Goal: Task Accomplishment & Management: Manage account settings

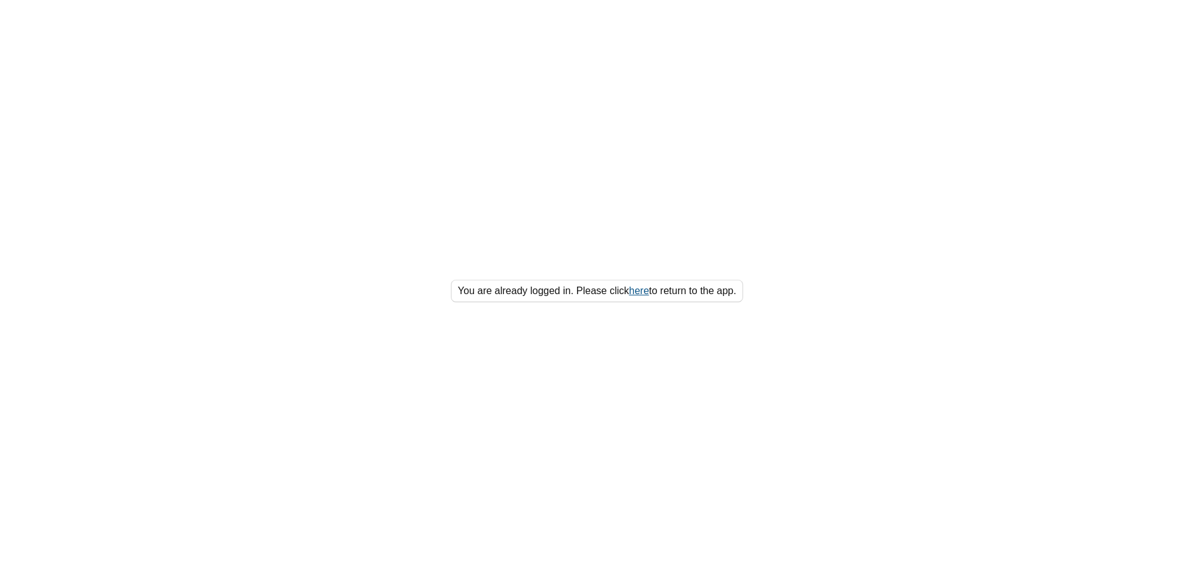
click at [635, 292] on link "here" at bounding box center [639, 290] width 20 height 11
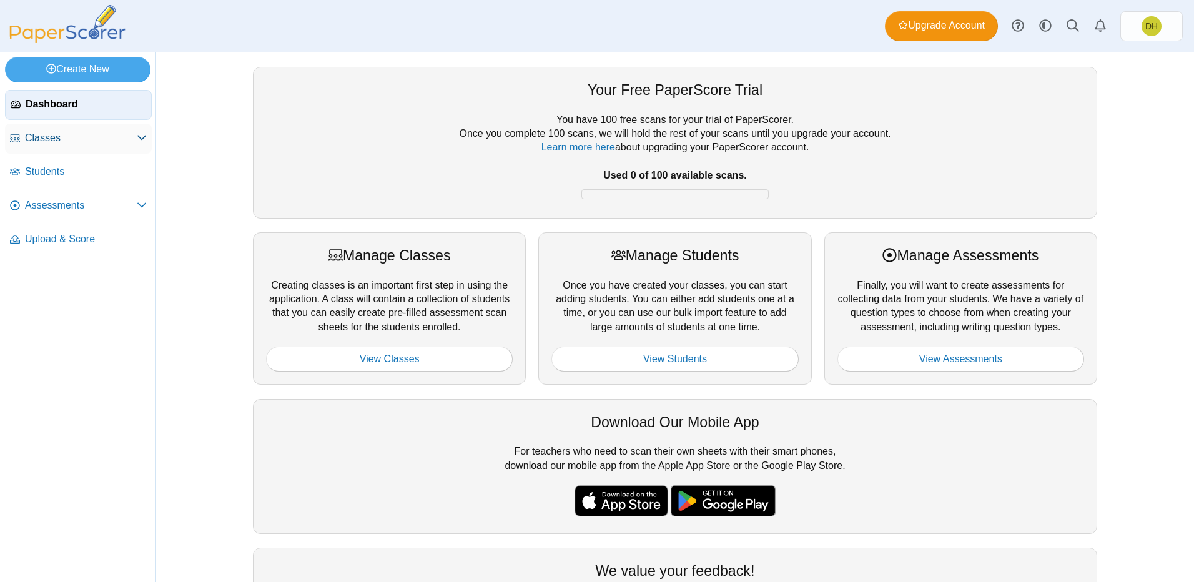
click at [121, 139] on span "Classes" at bounding box center [81, 138] width 112 height 14
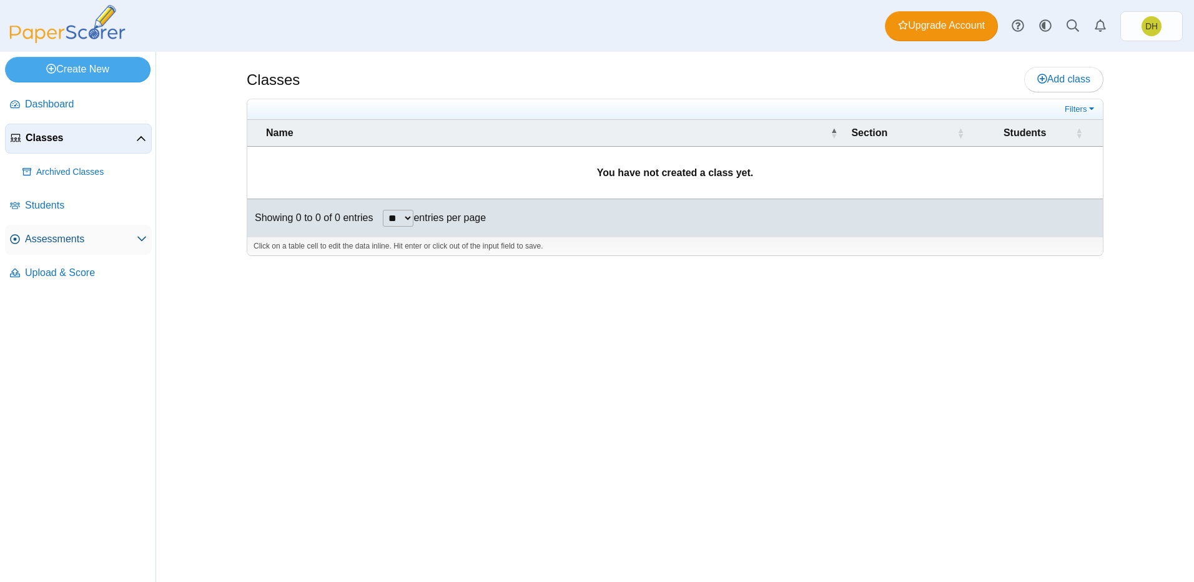
click at [87, 251] on link "Assessments" at bounding box center [78, 240] width 147 height 30
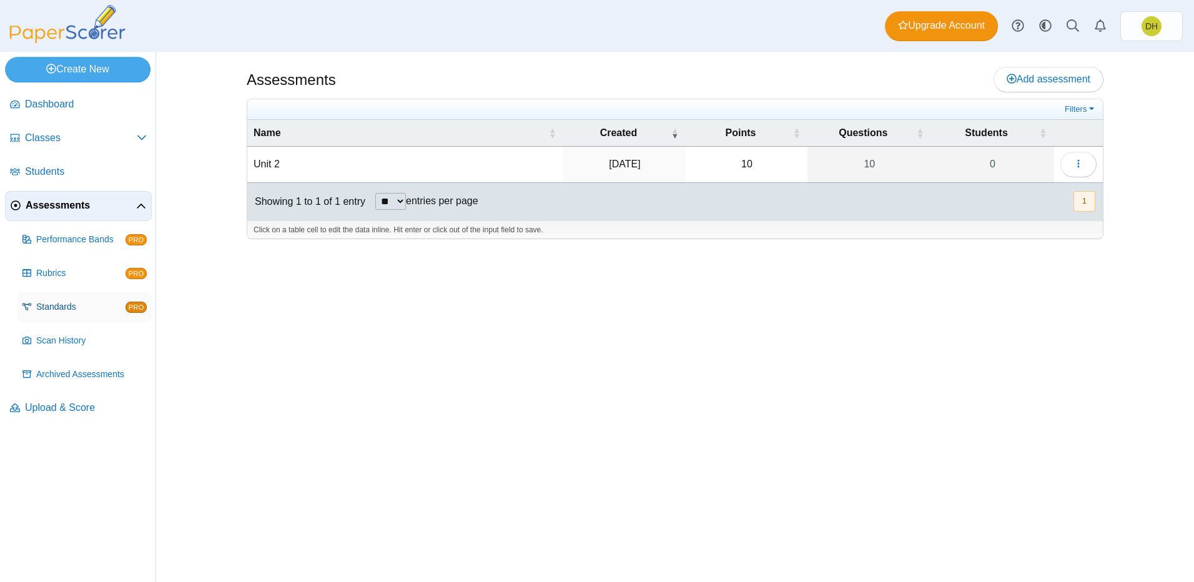
click at [115, 317] on link "Standards PRO" at bounding box center [84, 307] width 134 height 30
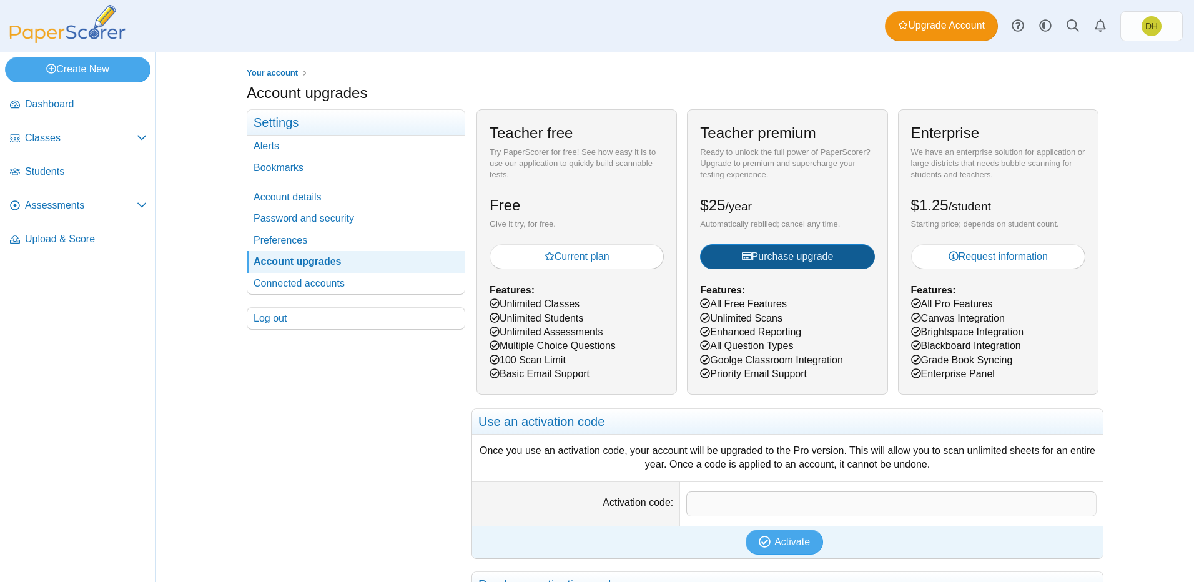
click at [744, 254] on icon "submit" at bounding box center [747, 256] width 10 height 10
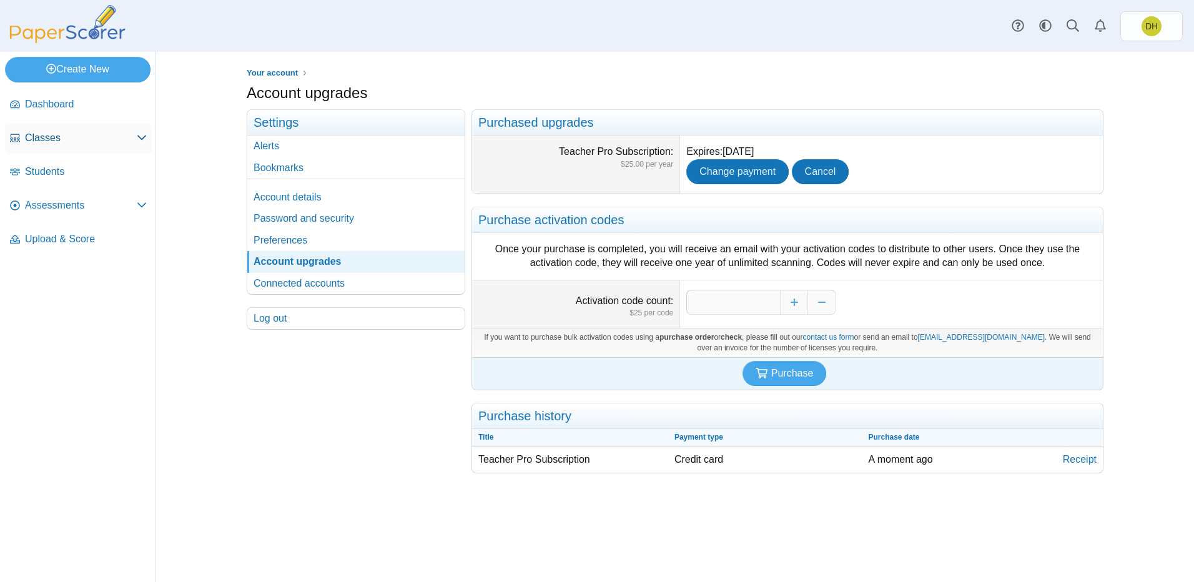
click at [59, 140] on span "Classes" at bounding box center [81, 138] width 112 height 14
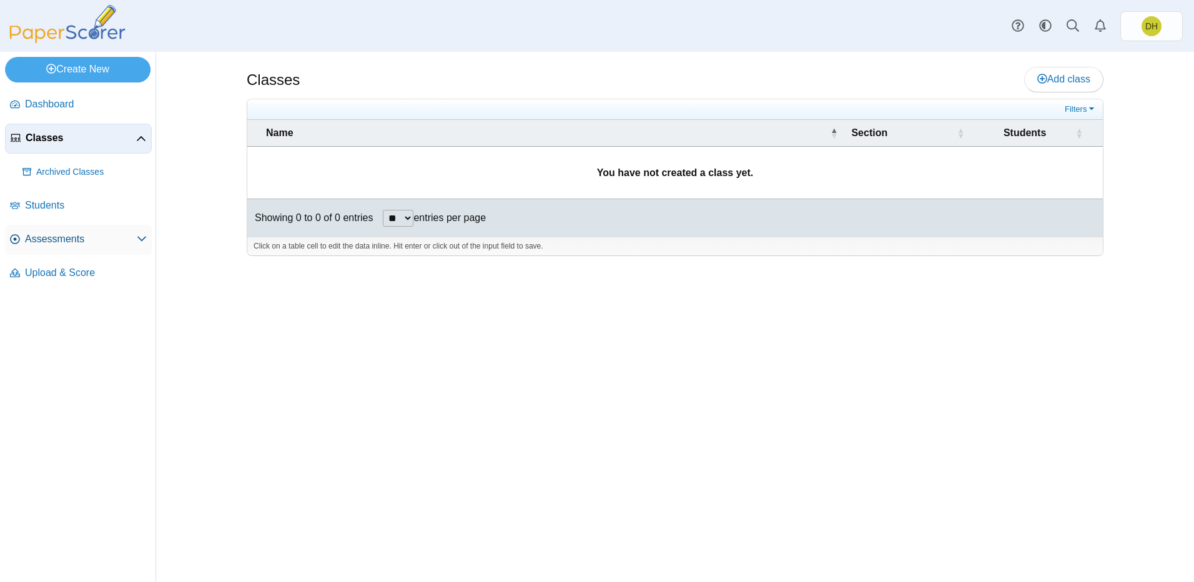
click at [74, 238] on span "Assessments" at bounding box center [81, 239] width 112 height 14
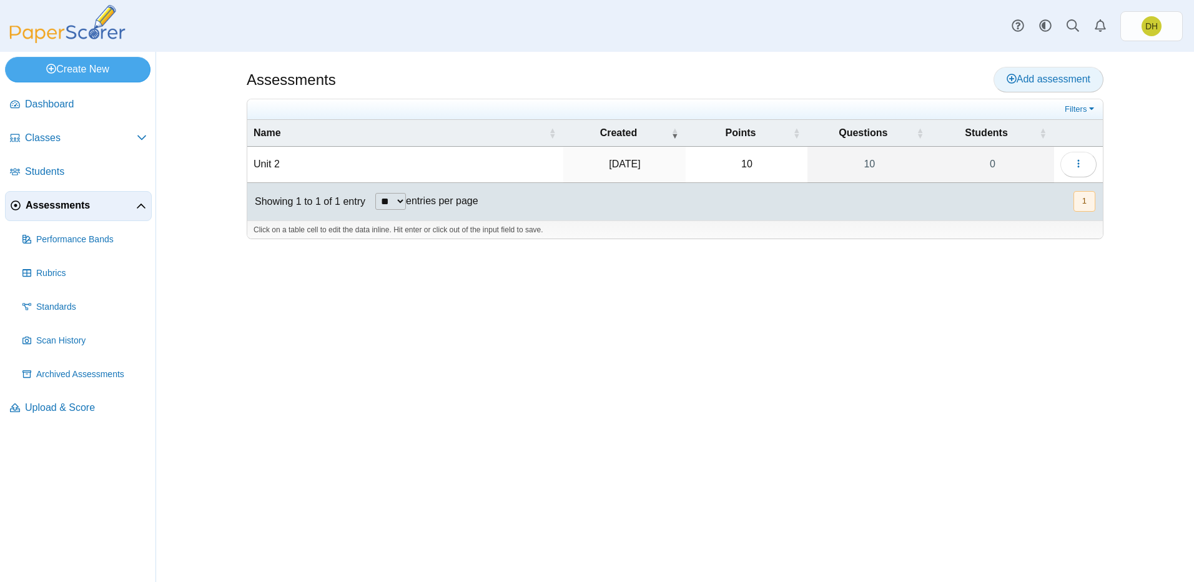
click at [1054, 87] on link "Add assessment" at bounding box center [1049, 79] width 110 height 25
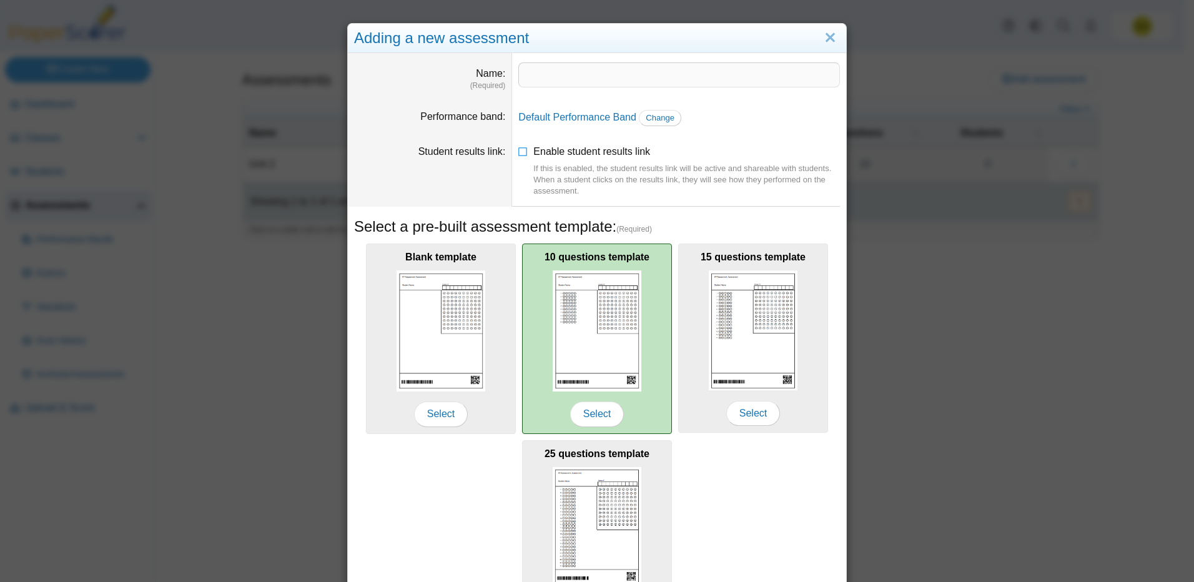
click at [598, 310] on img at bounding box center [597, 330] width 89 height 121
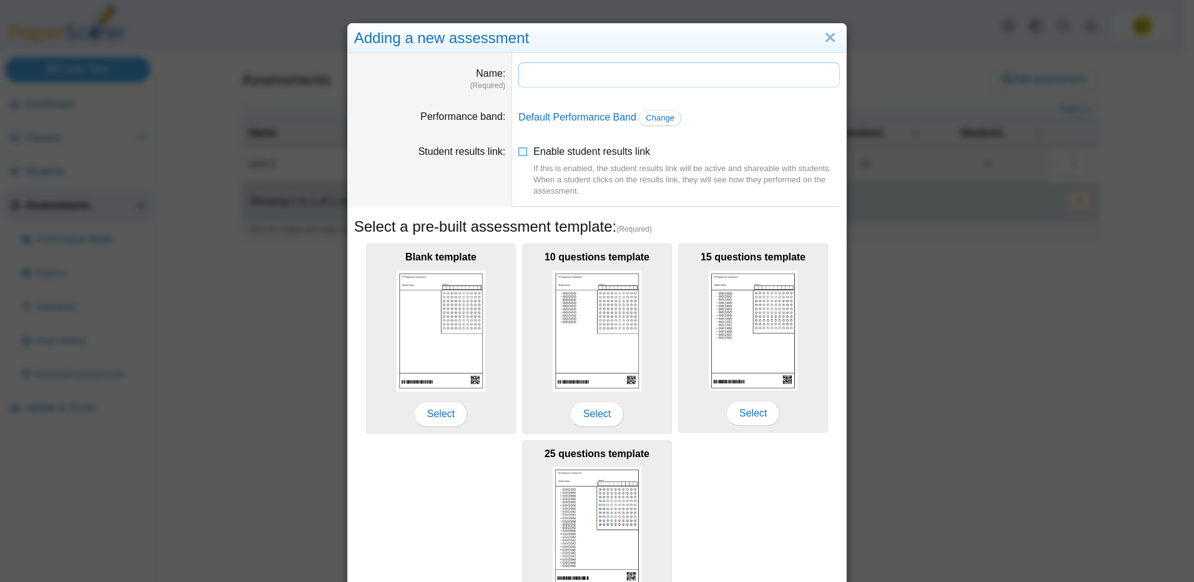
click at [659, 69] on input "Name" at bounding box center [679, 74] width 322 height 25
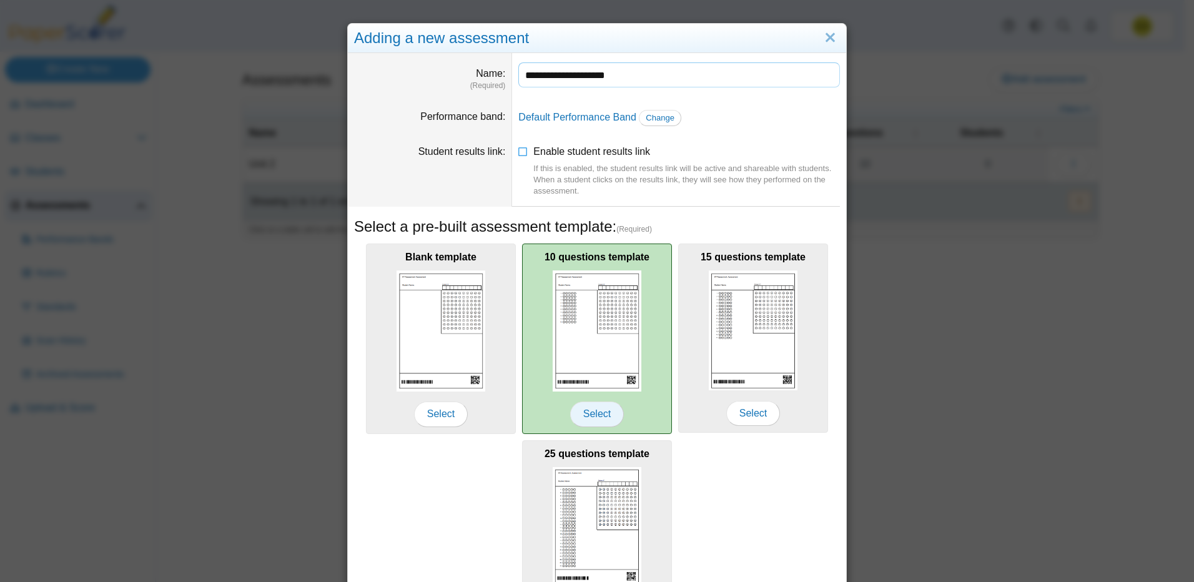
type input "**********"
click at [608, 419] on span "Select" at bounding box center [597, 414] width 54 height 25
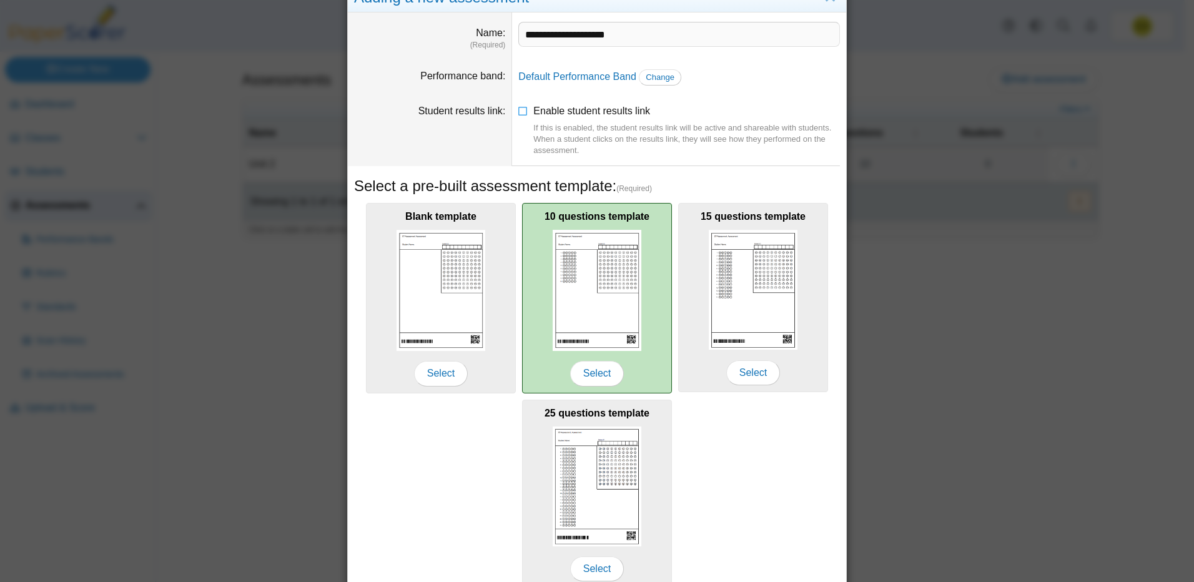
scroll to position [99, 0]
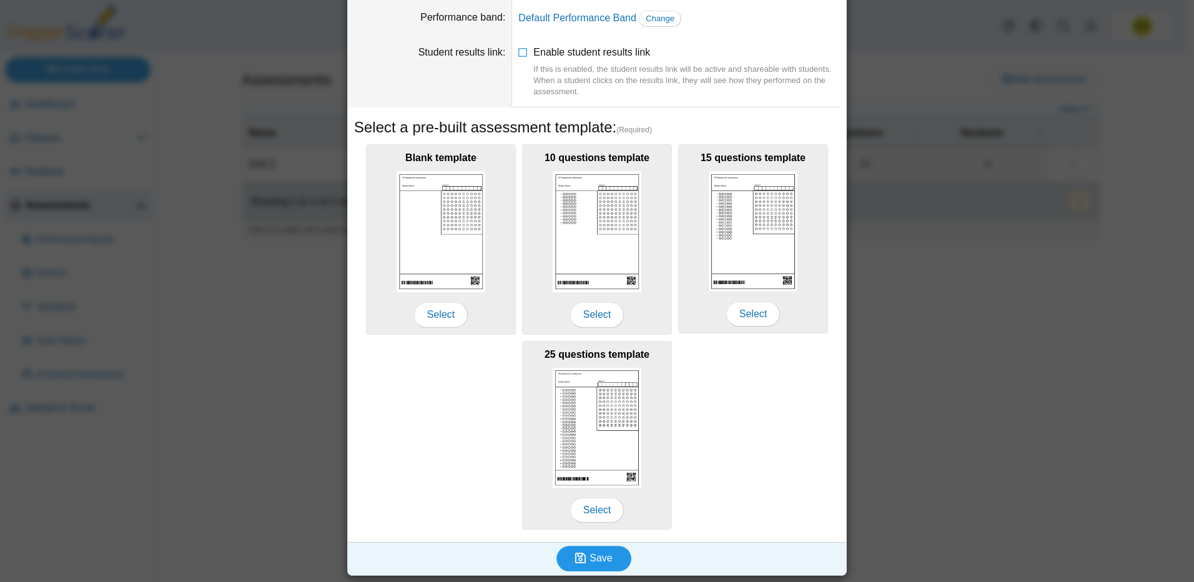
click at [580, 550] on button "Save" at bounding box center [593, 558] width 75 height 25
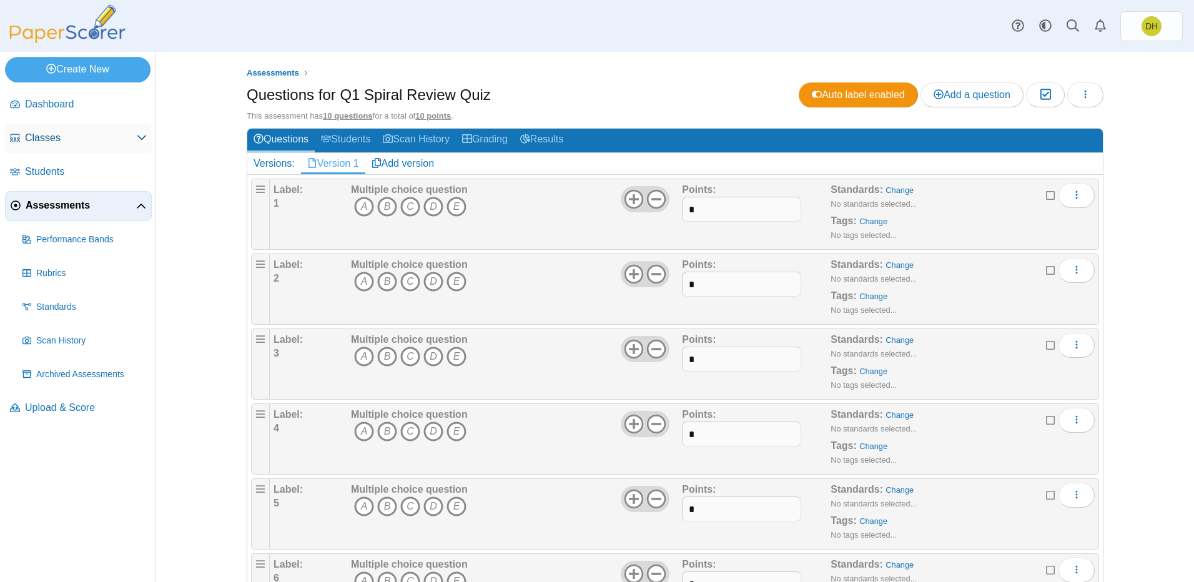
click at [61, 129] on link "Classes" at bounding box center [78, 139] width 147 height 30
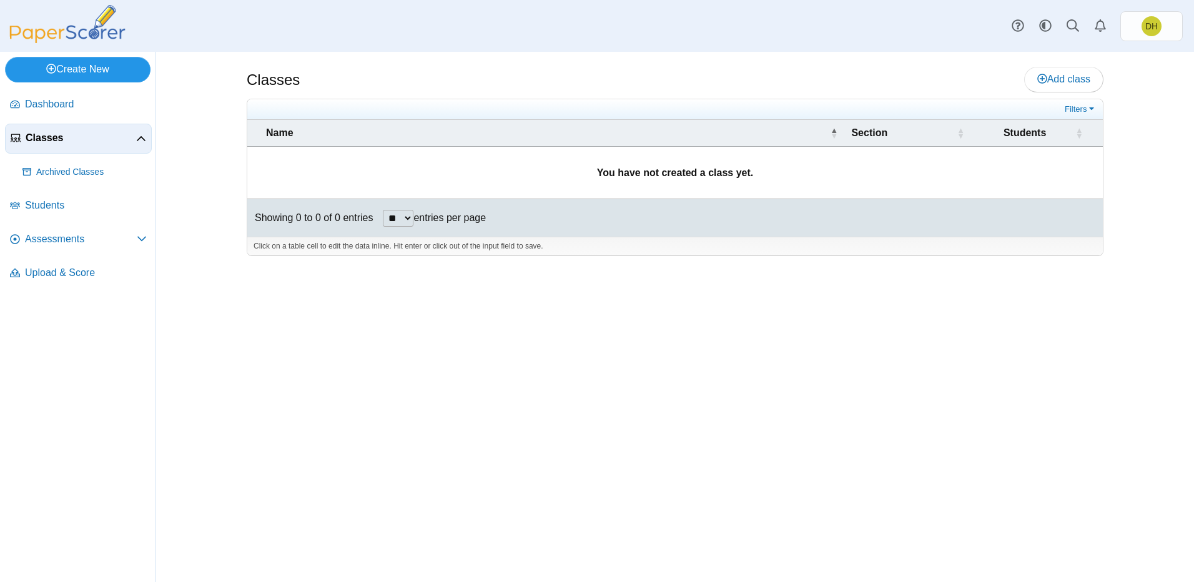
click at [91, 69] on link "Create New" at bounding box center [78, 69] width 146 height 25
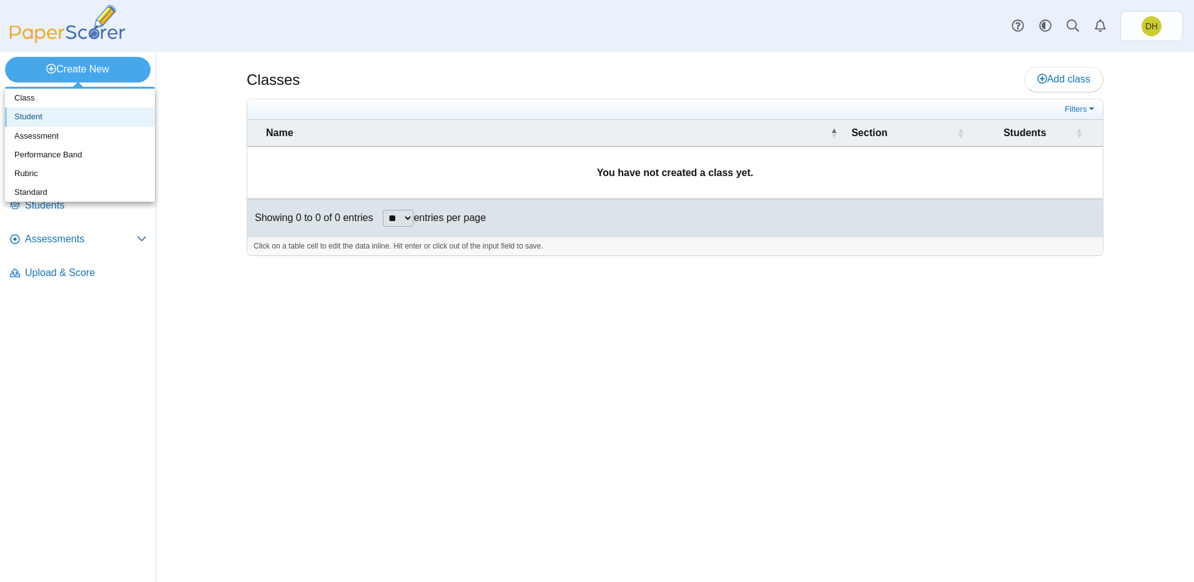
click at [60, 119] on link "Student" at bounding box center [80, 116] width 150 height 19
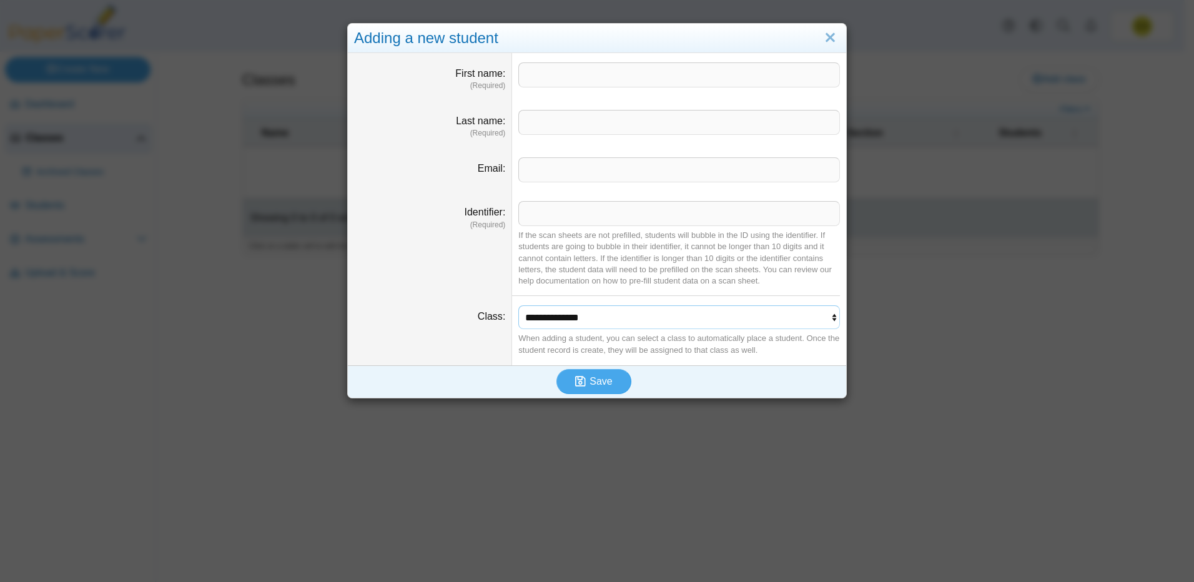
click at [621, 320] on select "**********" at bounding box center [679, 317] width 322 height 24
click at [623, 320] on select "**********" at bounding box center [679, 317] width 322 height 24
click at [639, 210] on input "Identifier" at bounding box center [679, 213] width 322 height 25
click at [633, 76] on input "First name" at bounding box center [679, 74] width 322 height 25
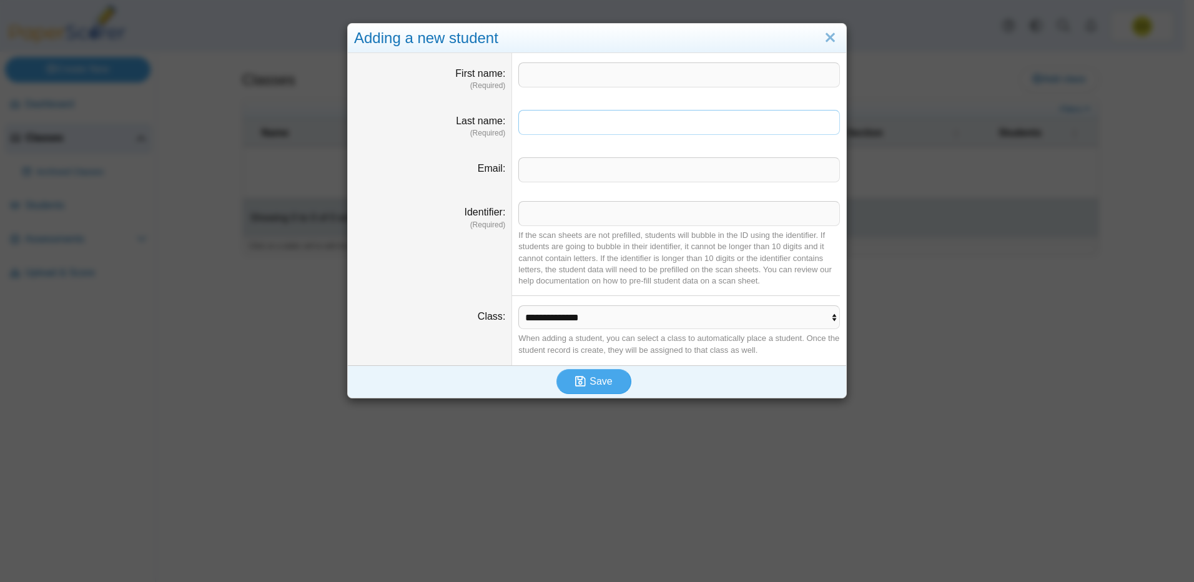
click at [638, 131] on input "Last name" at bounding box center [679, 122] width 322 height 25
click at [637, 169] on input "Email" at bounding box center [679, 169] width 322 height 25
click at [658, 74] on input "First name" at bounding box center [679, 74] width 322 height 25
click at [806, 318] on select "**********" at bounding box center [679, 317] width 322 height 24
click at [806, 319] on select "**********" at bounding box center [679, 317] width 322 height 24
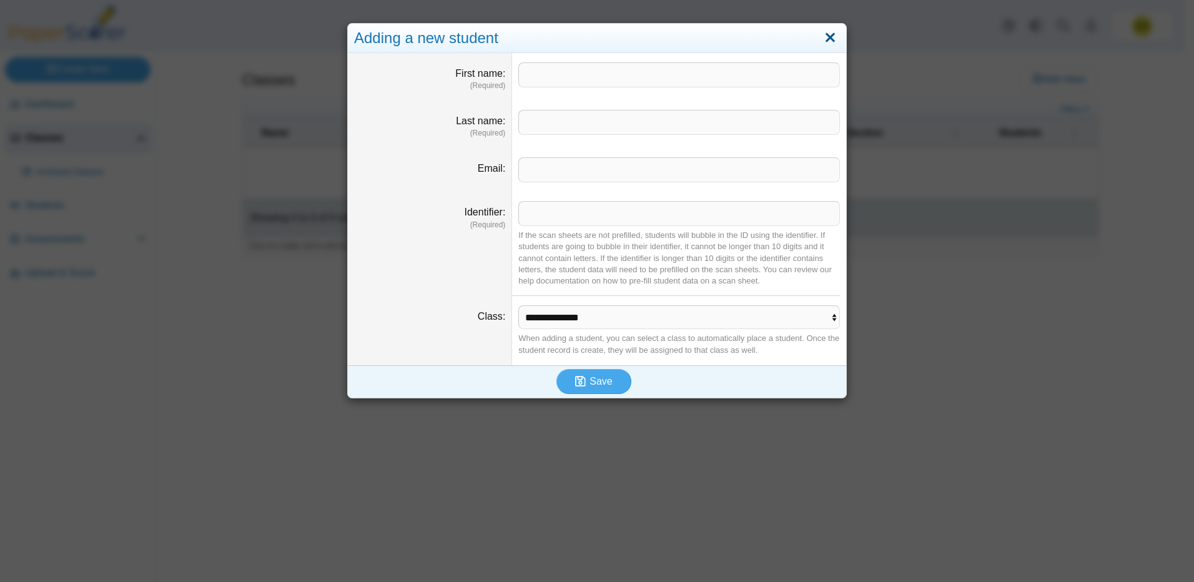
click at [829, 40] on link "Close" at bounding box center [830, 37] width 19 height 21
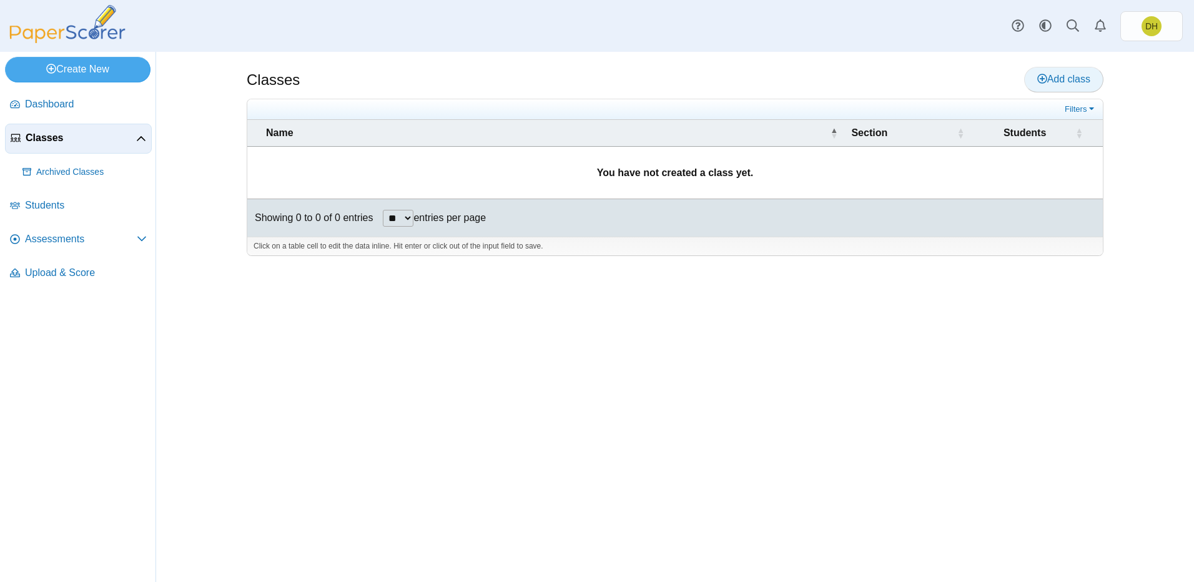
click at [1072, 87] on link "Add class" at bounding box center [1063, 79] width 79 height 25
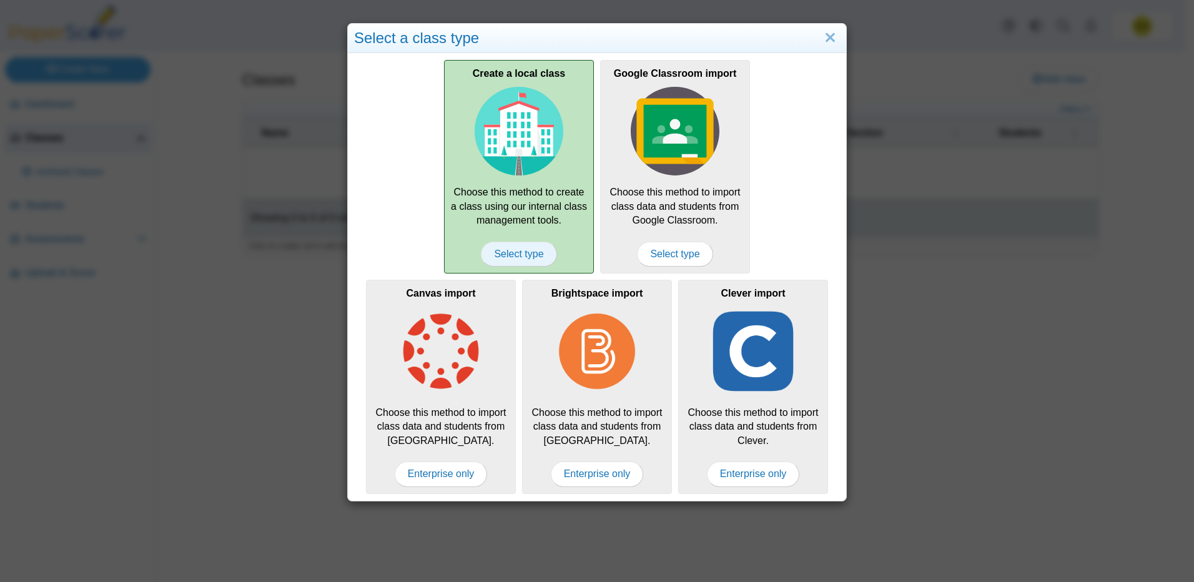
click at [527, 256] on span "Select type" at bounding box center [519, 254] width 76 height 25
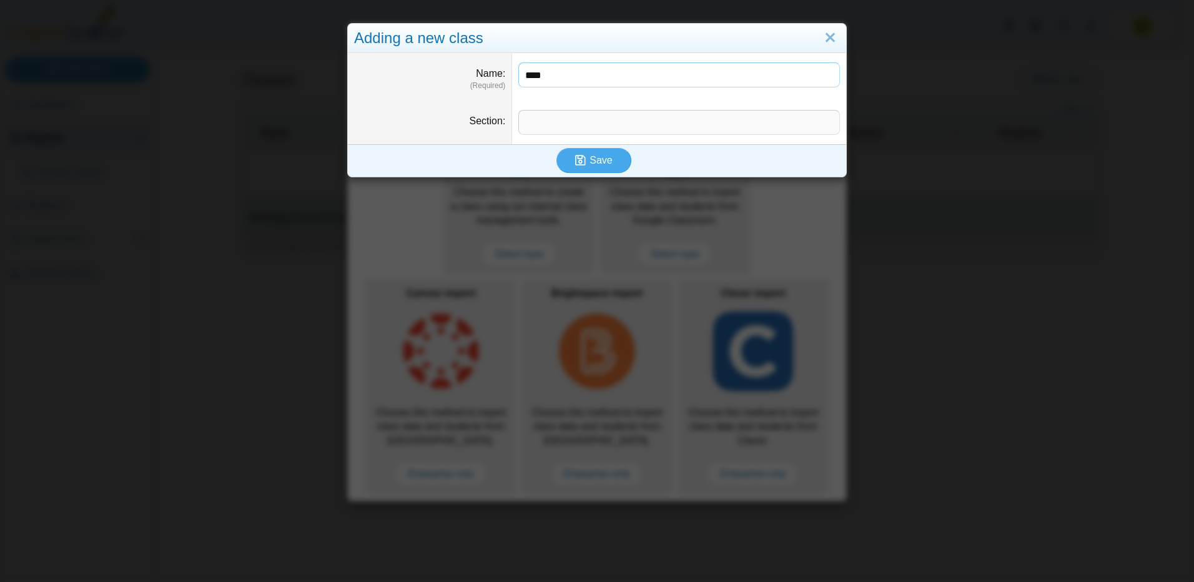
type input "****"
drag, startPoint x: 585, startPoint y: 161, endPoint x: 579, endPoint y: 172, distance: 12.3
click at [585, 162] on button "Save" at bounding box center [593, 160] width 75 height 25
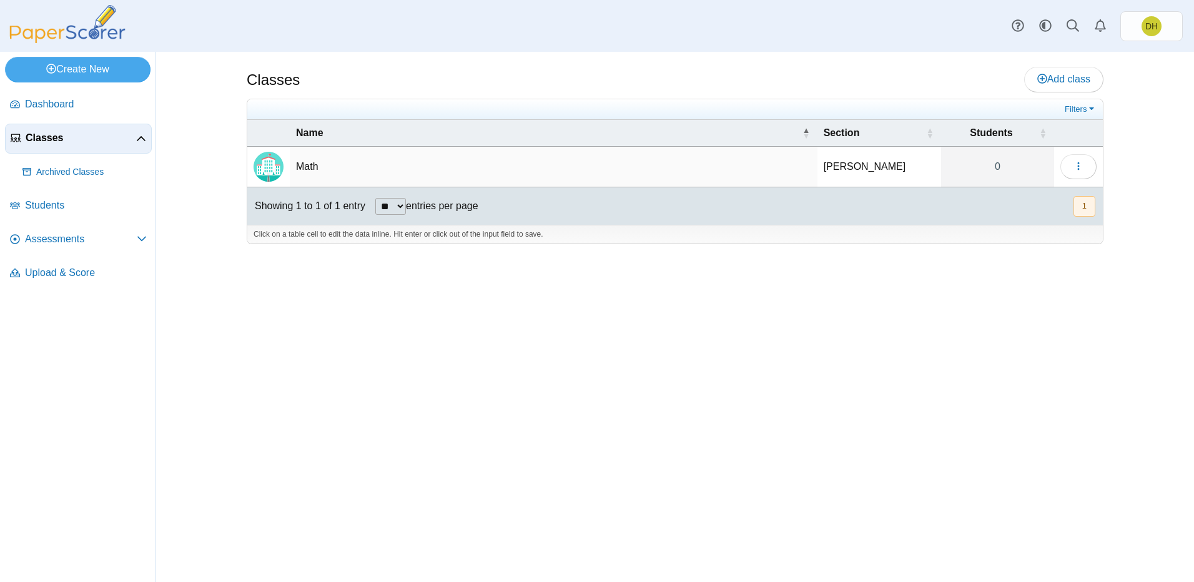
click at [667, 180] on td "Math" at bounding box center [554, 167] width 528 height 41
click at [275, 170] on img "Locally created class" at bounding box center [269, 167] width 30 height 30
click at [90, 205] on span "Students" at bounding box center [86, 206] width 122 height 14
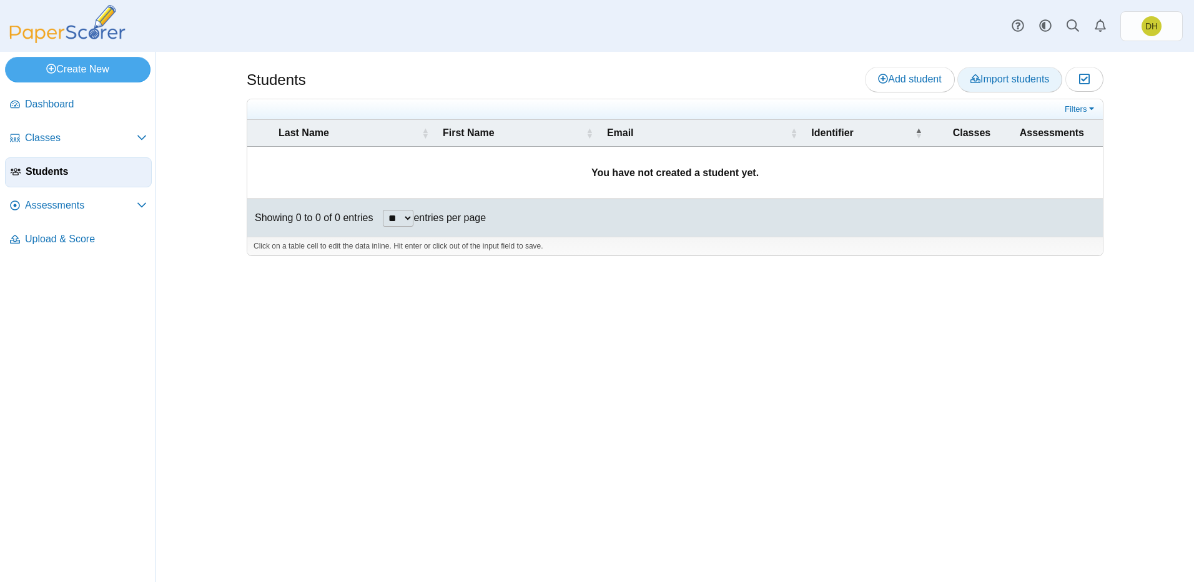
drag, startPoint x: 1014, startPoint y: 74, endPoint x: 1006, endPoint y: 79, distance: 10.4
click at [1013, 74] on span "Import students" at bounding box center [1010, 79] width 79 height 11
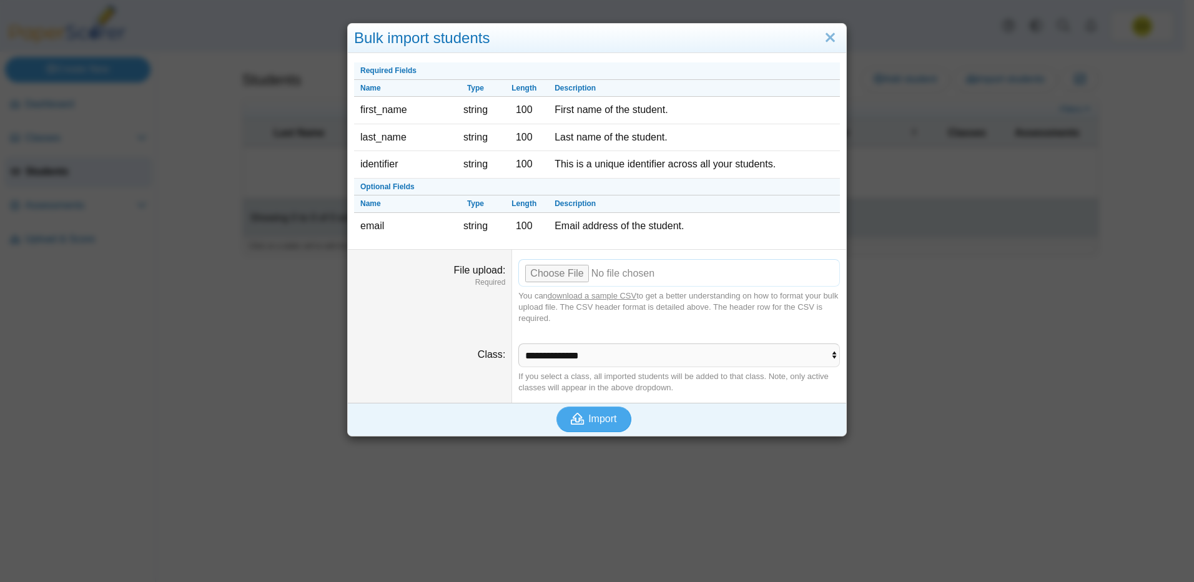
click at [558, 281] on input "File upload" at bounding box center [679, 272] width 322 height 27
type input "**********"
click at [621, 358] on select "**********" at bounding box center [679, 356] width 322 height 24
select select "**********"
click at [518, 344] on select "**********" at bounding box center [679, 356] width 322 height 24
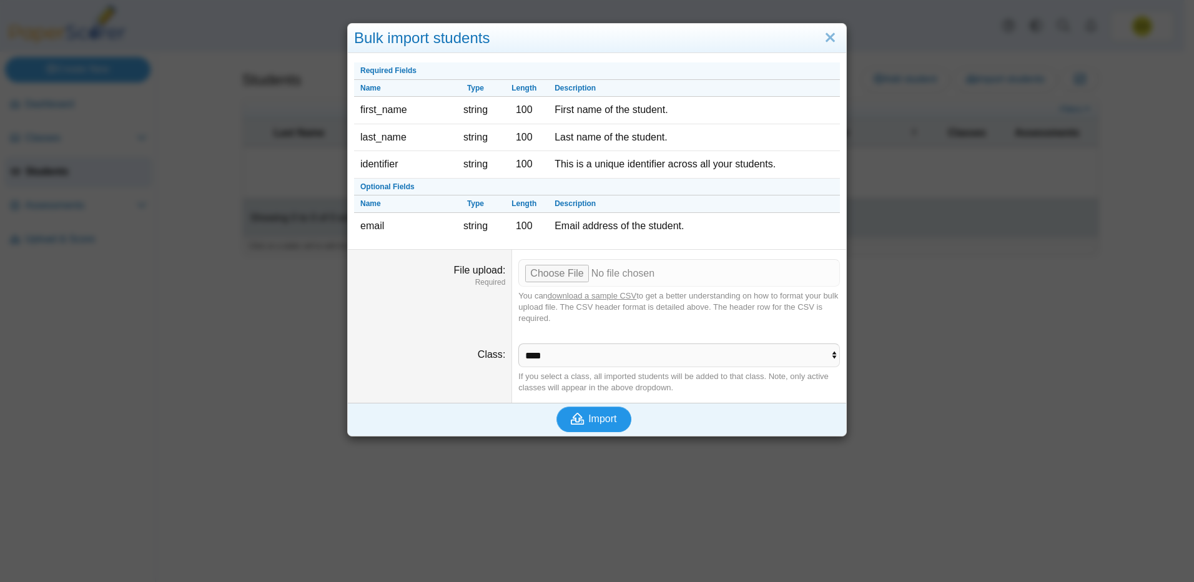
click at [600, 416] on span "Import" at bounding box center [602, 418] width 28 height 11
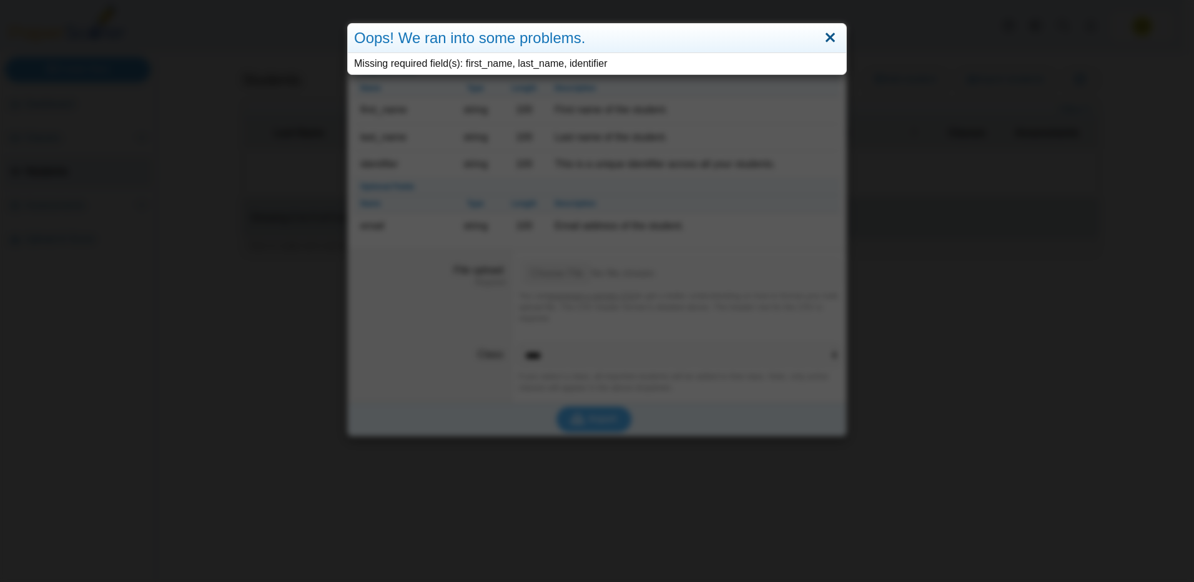
click at [823, 39] on link "Close" at bounding box center [830, 37] width 19 height 21
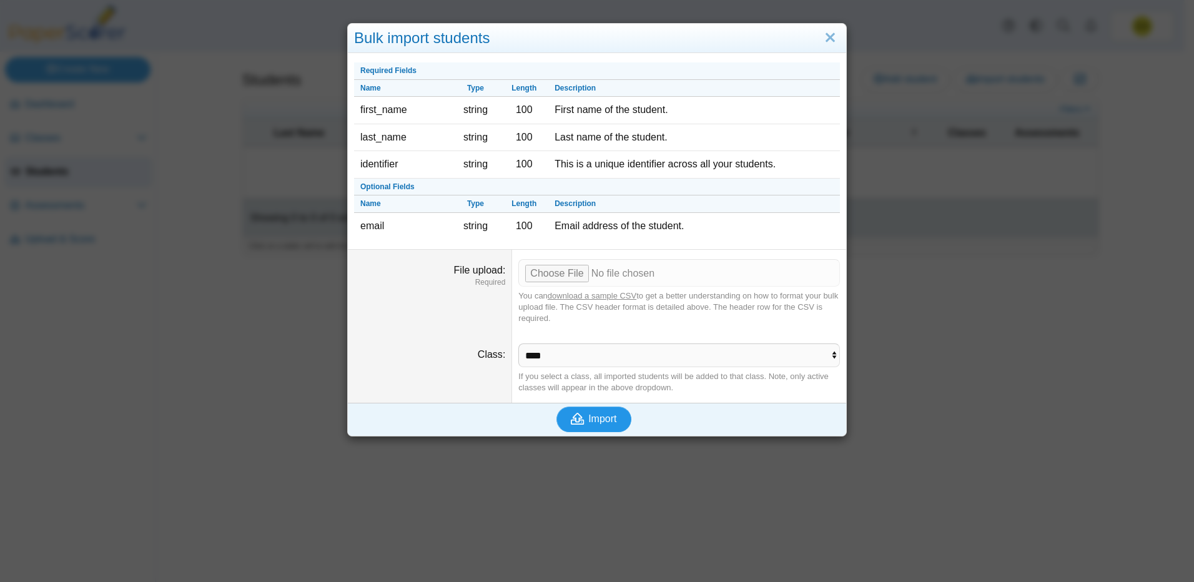
click at [588, 422] on span "Import" at bounding box center [602, 418] width 28 height 11
click at [595, 417] on span "Import" at bounding box center [602, 418] width 28 height 11
click at [828, 34] on link "Close" at bounding box center [830, 37] width 19 height 21
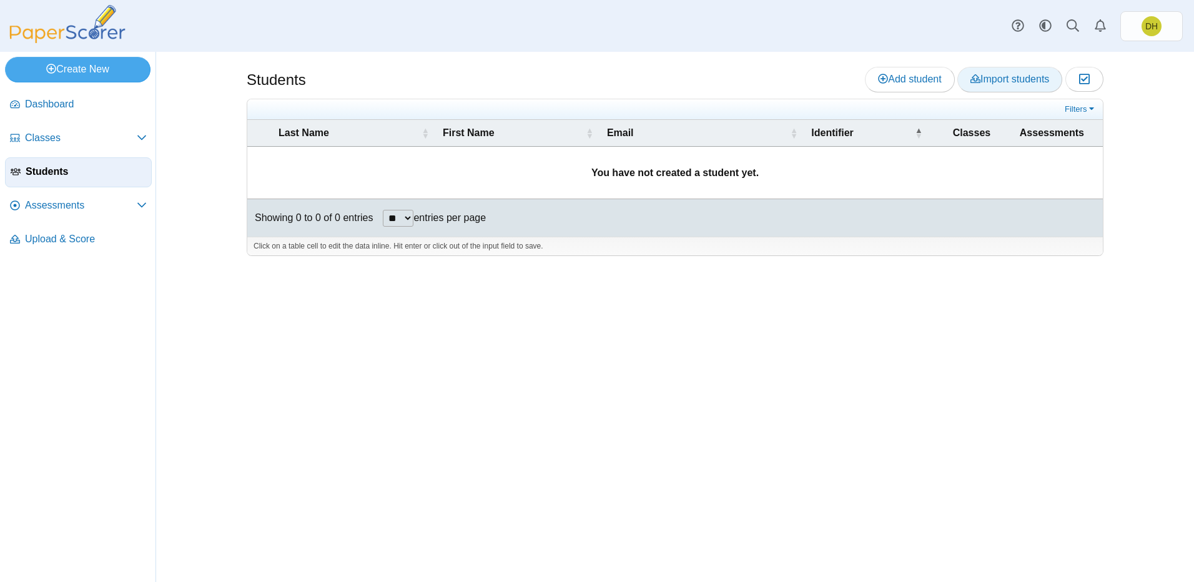
click at [1034, 79] on span "Import students" at bounding box center [1010, 79] width 79 height 11
select select "**********"
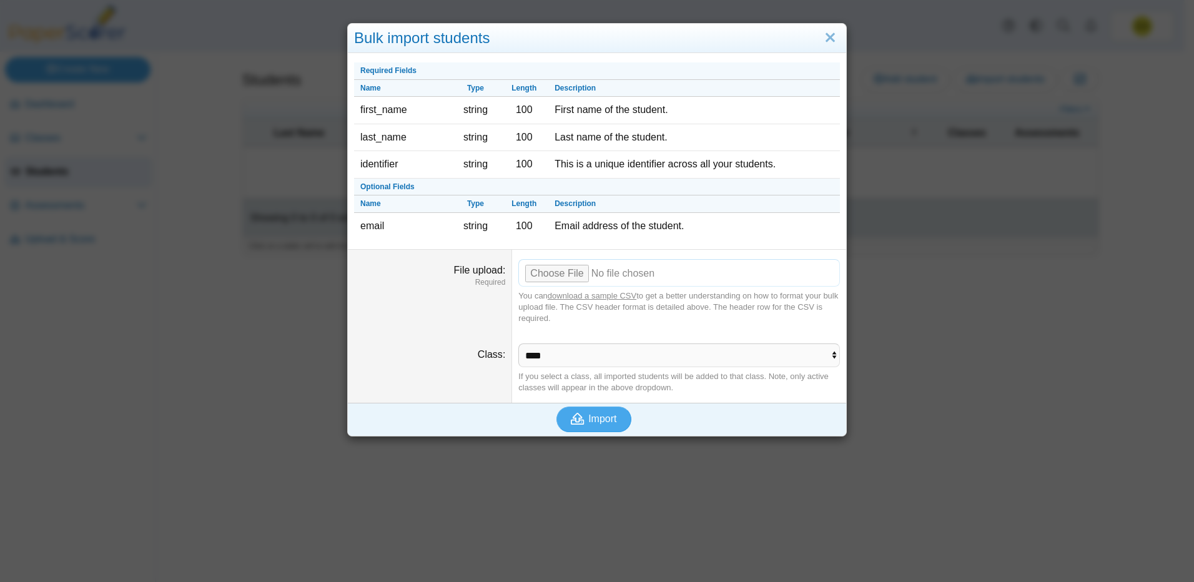
click at [565, 273] on input "File upload" at bounding box center [679, 272] width 322 height 27
click at [563, 275] on input "File upload" at bounding box center [679, 272] width 322 height 27
click at [613, 421] on span "Import" at bounding box center [602, 418] width 28 height 11
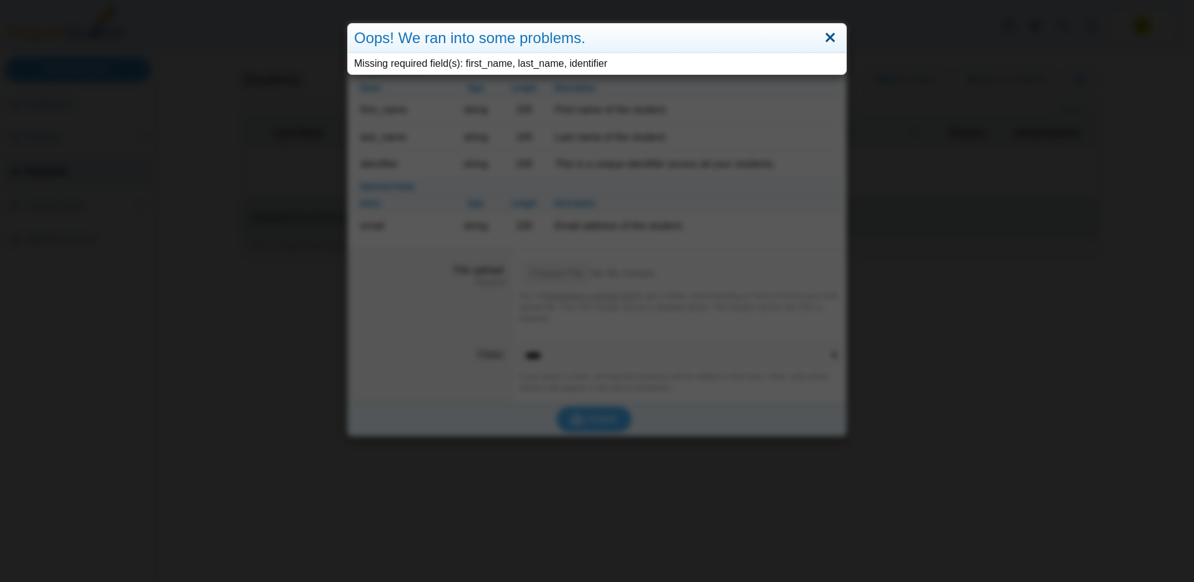
click at [823, 42] on link "Close" at bounding box center [830, 37] width 19 height 21
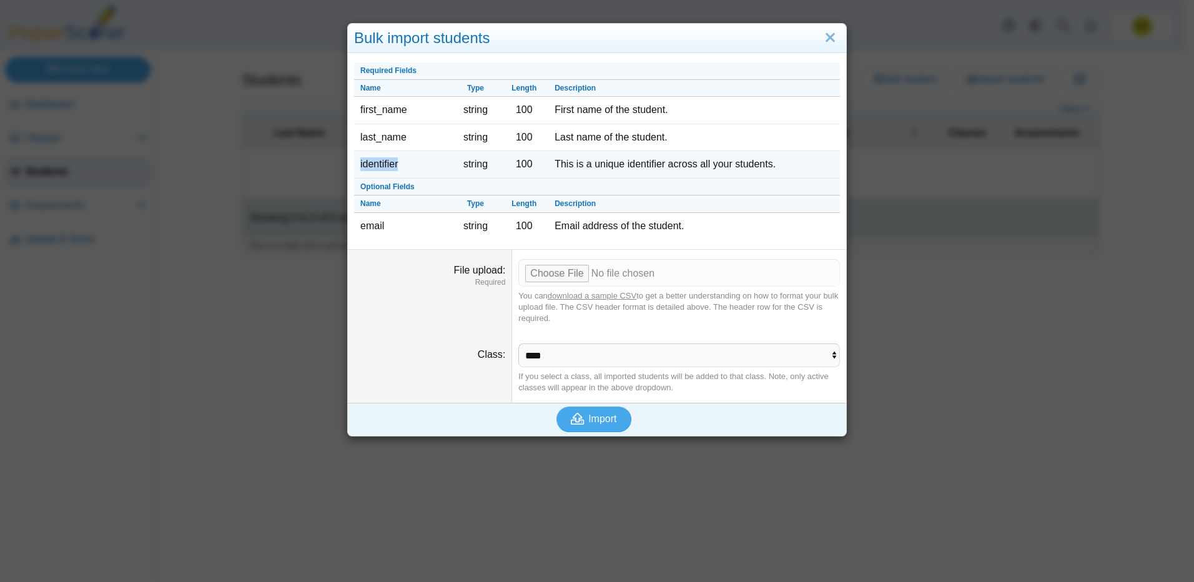
drag, startPoint x: 393, startPoint y: 164, endPoint x: 351, endPoint y: 166, distance: 41.9
click at [354, 166] on td "identifier" at bounding box center [402, 164] width 97 height 27
copy td "identifier"
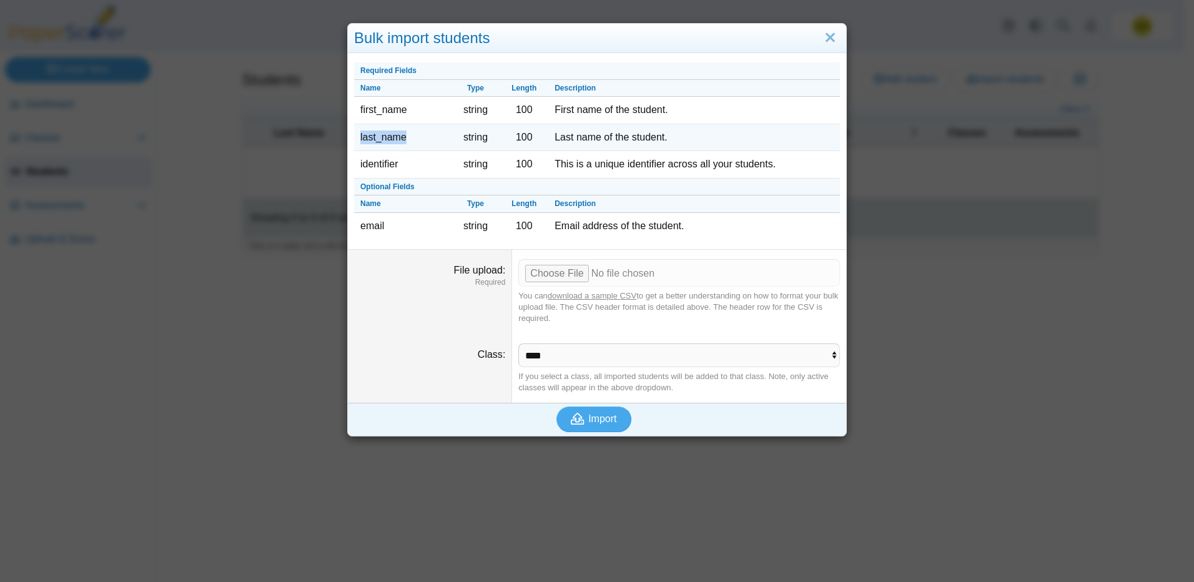
drag, startPoint x: 401, startPoint y: 139, endPoint x: 354, endPoint y: 139, distance: 47.5
click at [354, 139] on td "last_name" at bounding box center [402, 137] width 97 height 27
copy td "last_name"
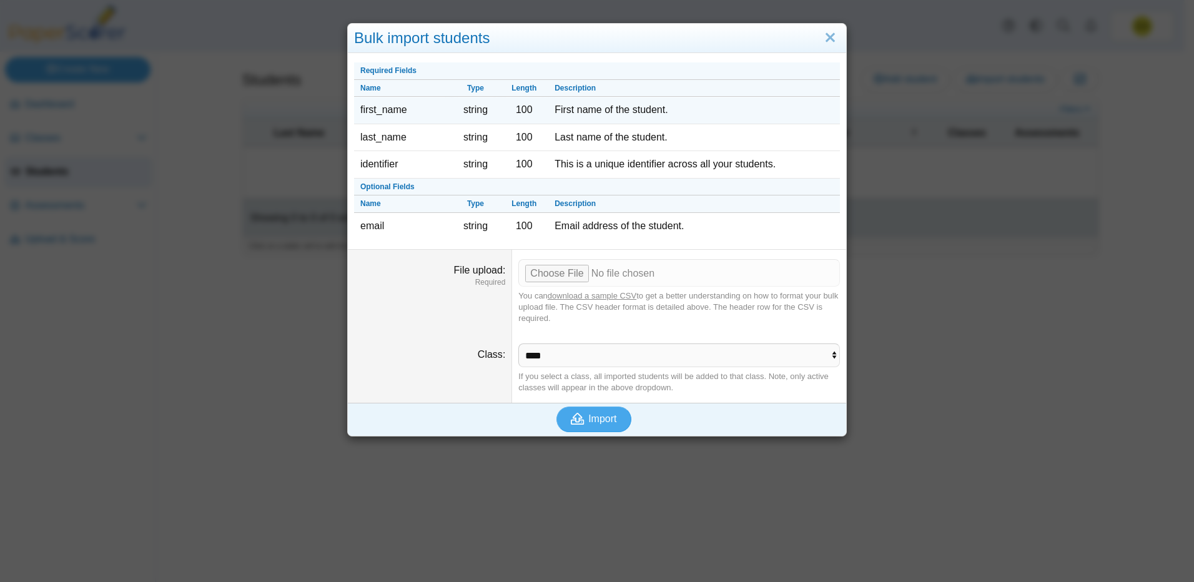
click at [412, 114] on td "first_name" at bounding box center [402, 110] width 97 height 27
drag, startPoint x: 406, startPoint y: 106, endPoint x: 357, endPoint y: 111, distance: 48.9
click at [357, 111] on td "first_name" at bounding box center [402, 110] width 97 height 27
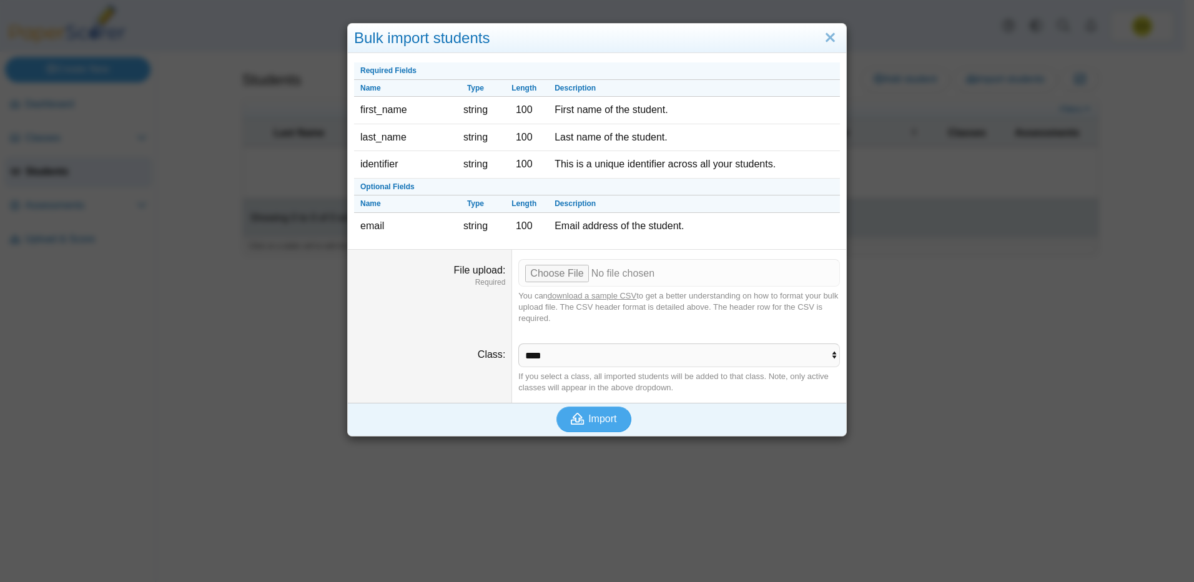
click at [395, 247] on dd "Required Fields Name Type Length Description first_name string 100 First name o…" at bounding box center [597, 152] width 498 height 191
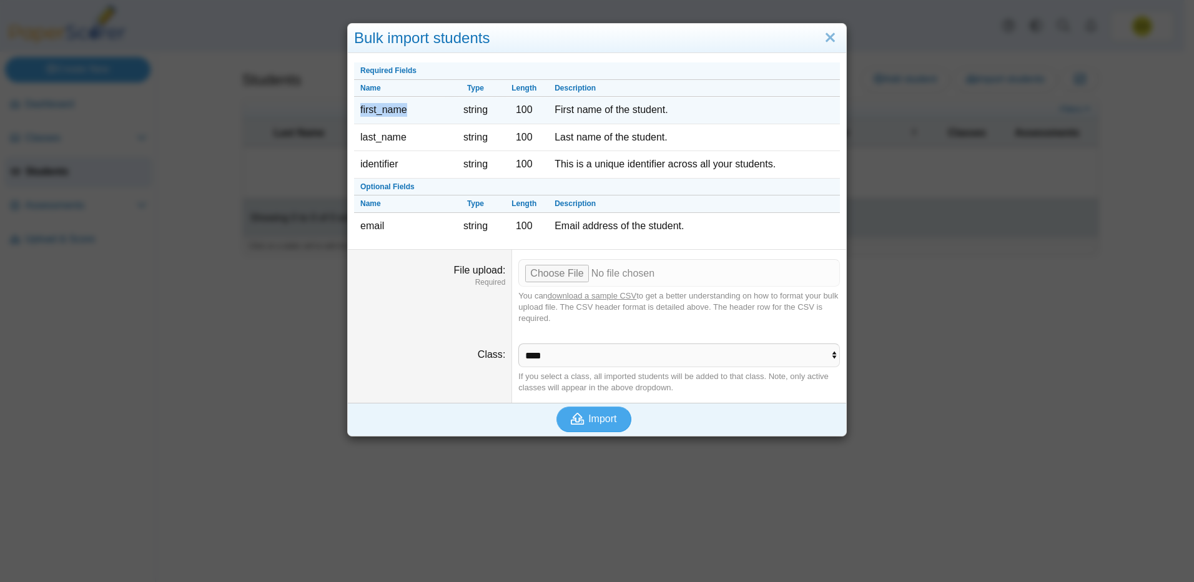
drag, startPoint x: 405, startPoint y: 112, endPoint x: 351, endPoint y: 114, distance: 53.7
click at [354, 114] on td "first_name" at bounding box center [402, 110] width 97 height 27
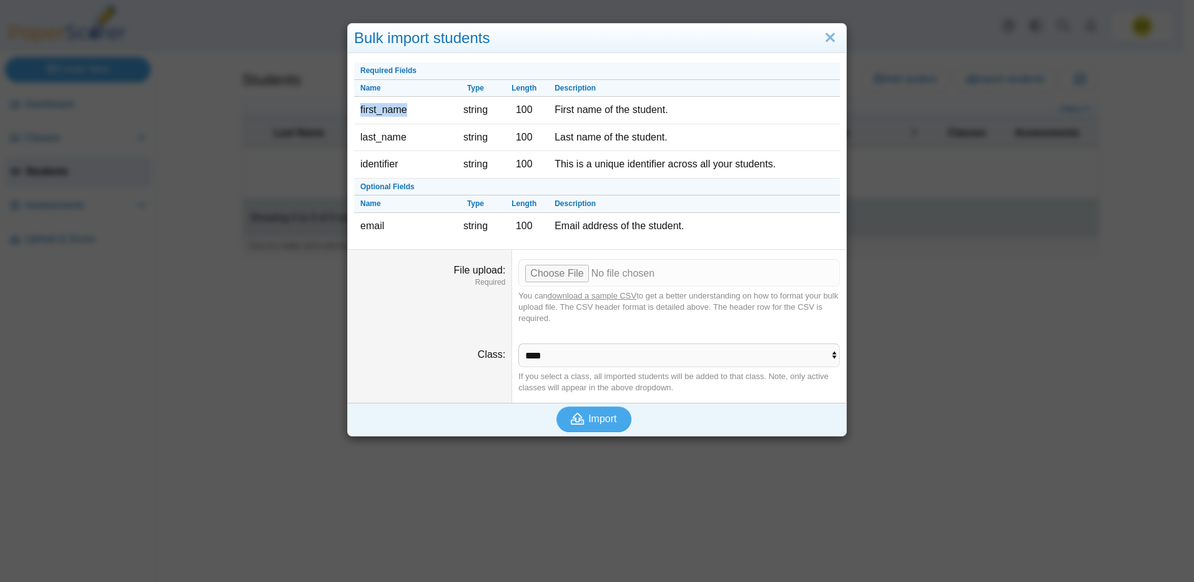
click at [625, 295] on link "download a sample CSV" at bounding box center [592, 295] width 89 height 9
click at [568, 273] on input "File upload" at bounding box center [679, 272] width 322 height 27
type input "**********"
click at [580, 418] on icon "submit" at bounding box center [579, 419] width 17 height 14
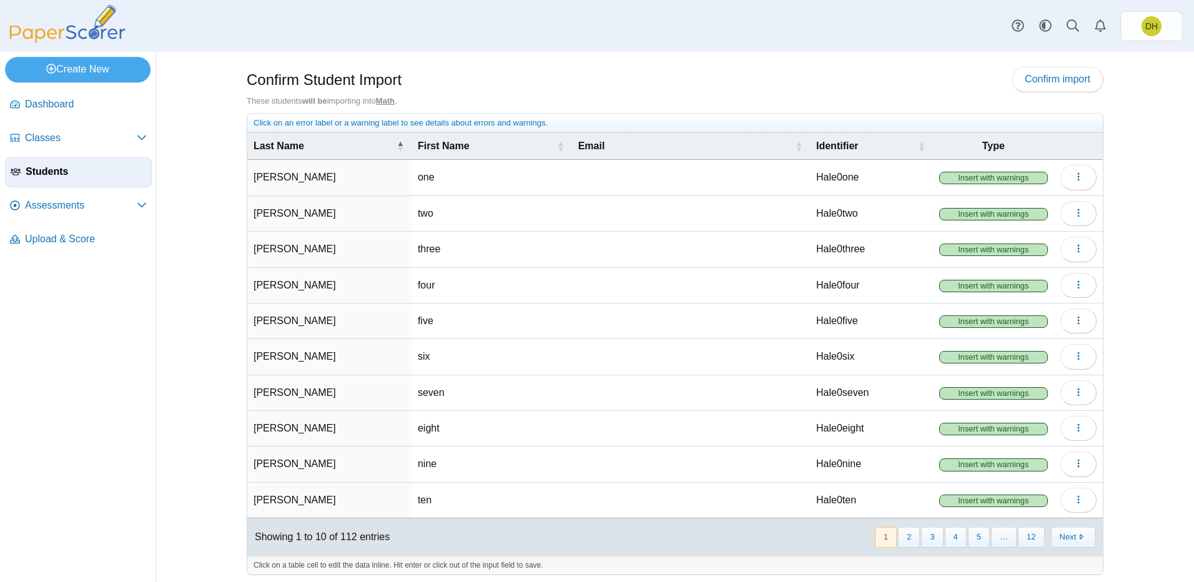
click at [971, 180] on span "Insert with warnings" at bounding box center [993, 178] width 109 height 12
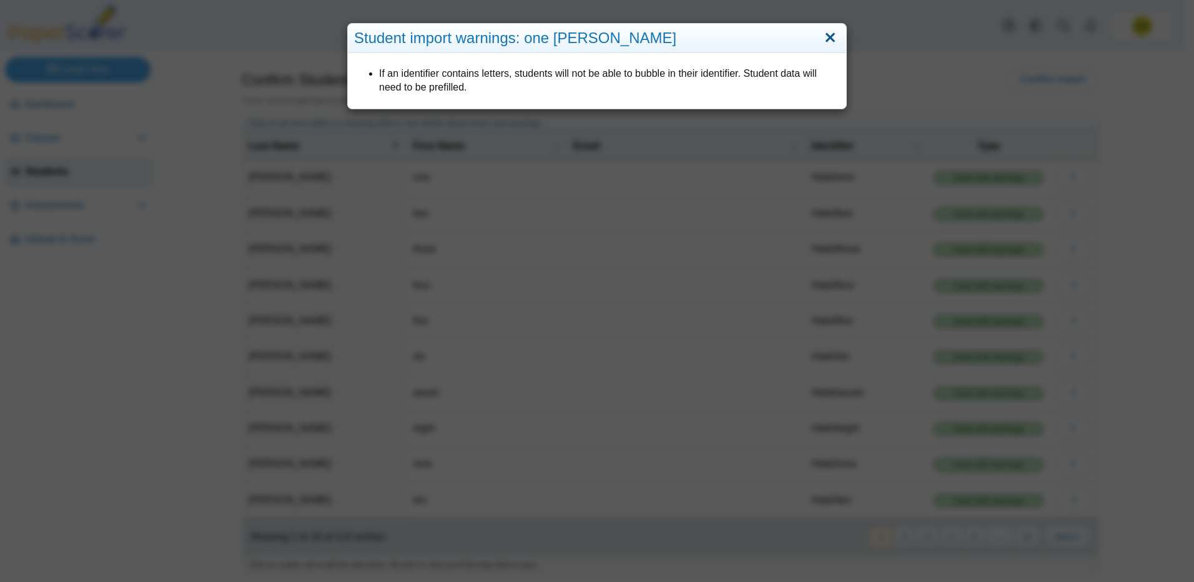
click at [824, 40] on link "Close" at bounding box center [830, 37] width 19 height 21
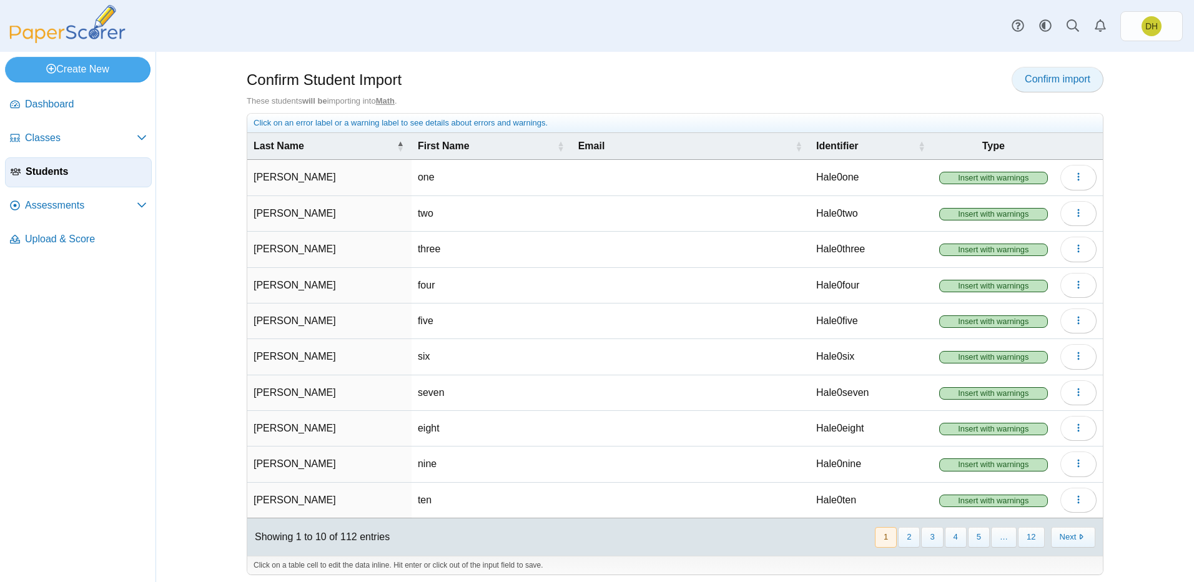
click at [1068, 89] on link "Confirm import" at bounding box center [1058, 79] width 92 height 25
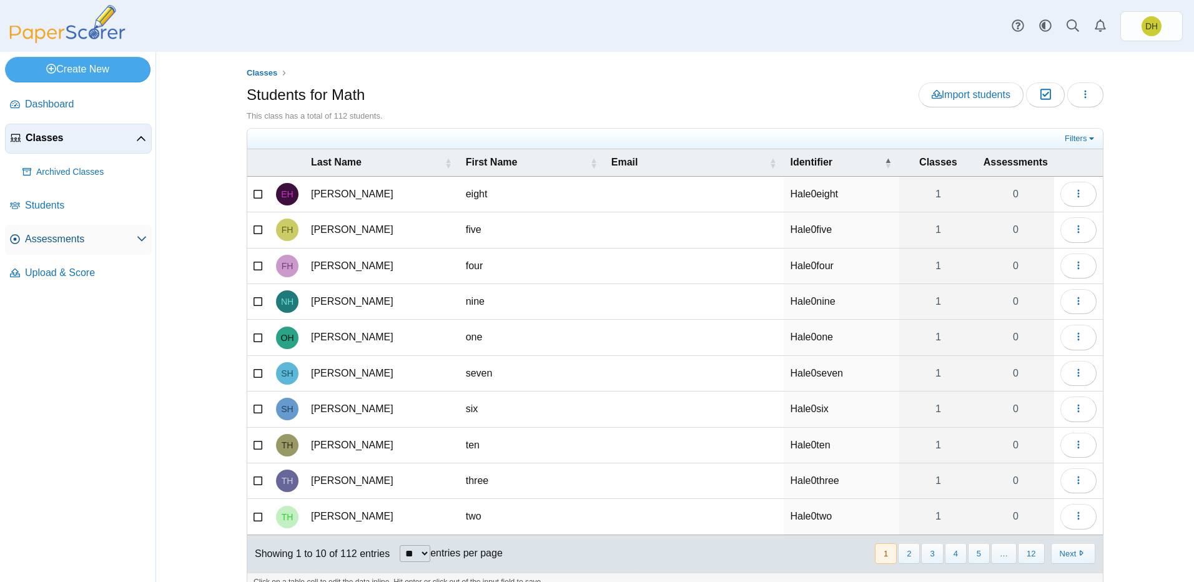
click at [70, 246] on span "Assessments" at bounding box center [81, 239] width 112 height 14
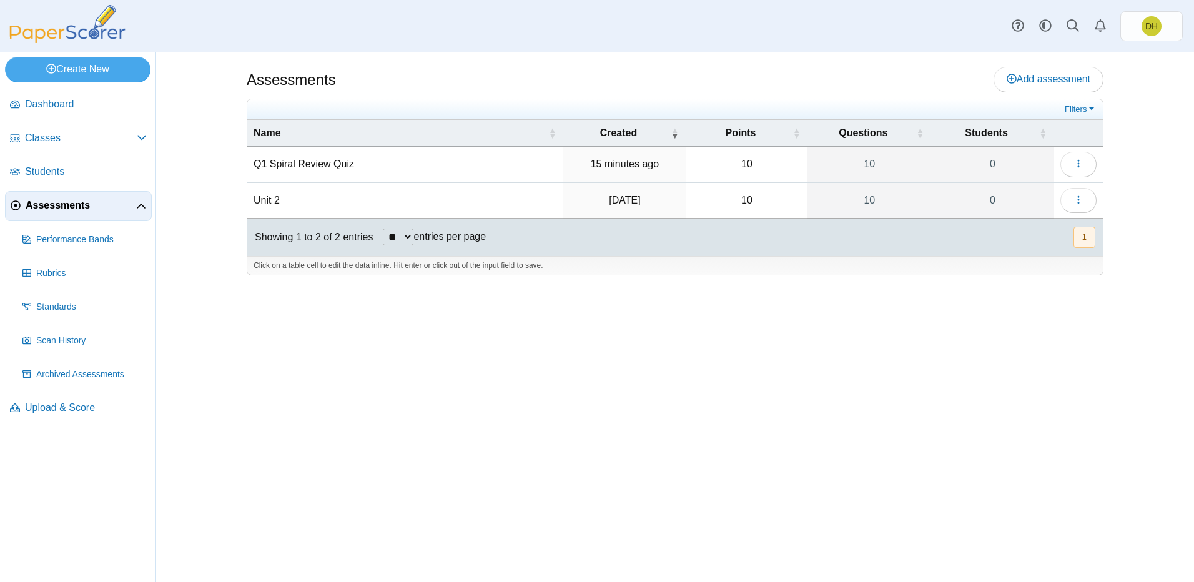
click at [523, 164] on td "Q1 Spiral Review Quiz" at bounding box center [405, 165] width 316 height 36
click at [1084, 162] on button "button" at bounding box center [1079, 164] width 36 height 25
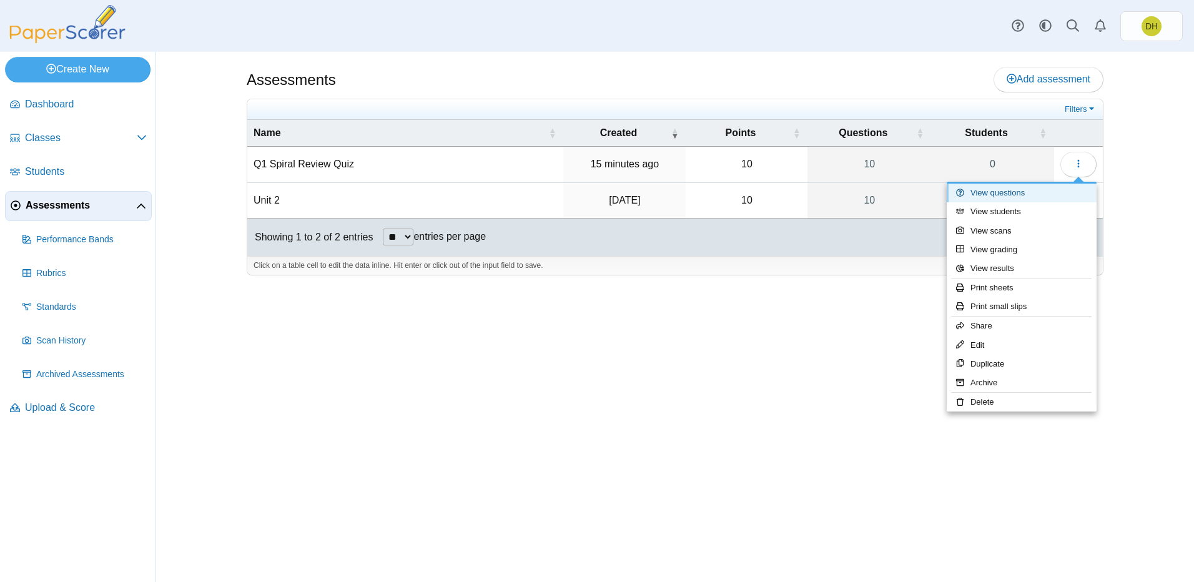
click at [1026, 194] on link "View questions" at bounding box center [1022, 193] width 150 height 19
